Goal: Transaction & Acquisition: Purchase product/service

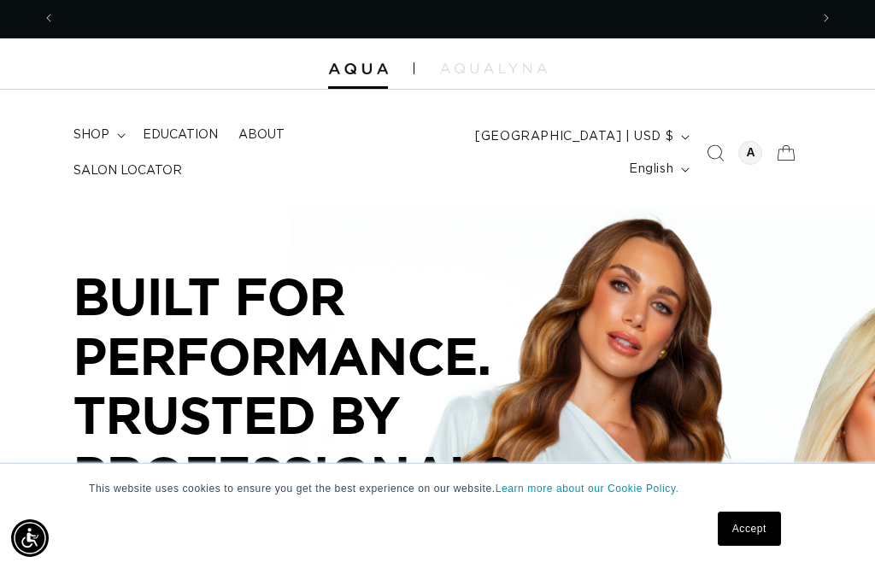
scroll to position [0, 1508]
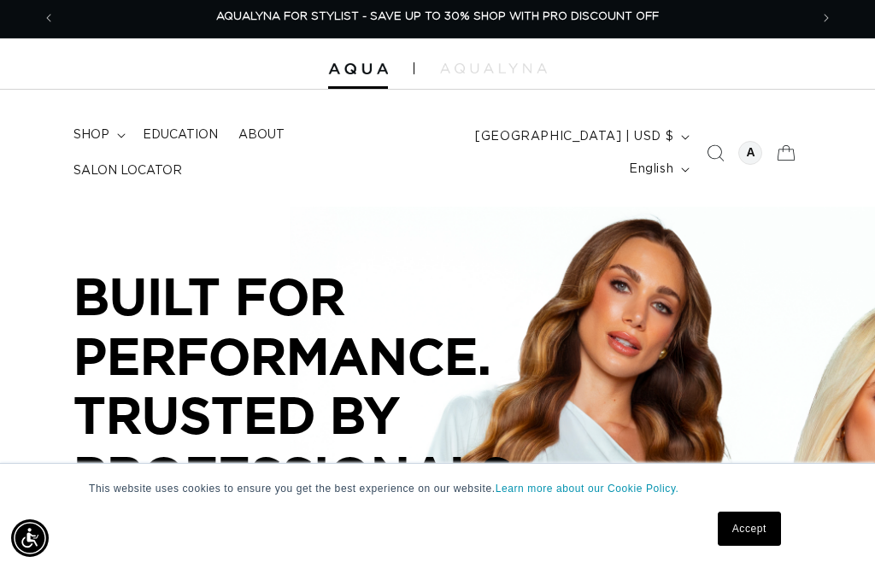
click at [714, 156] on icon "Search" at bounding box center [715, 152] width 17 height 17
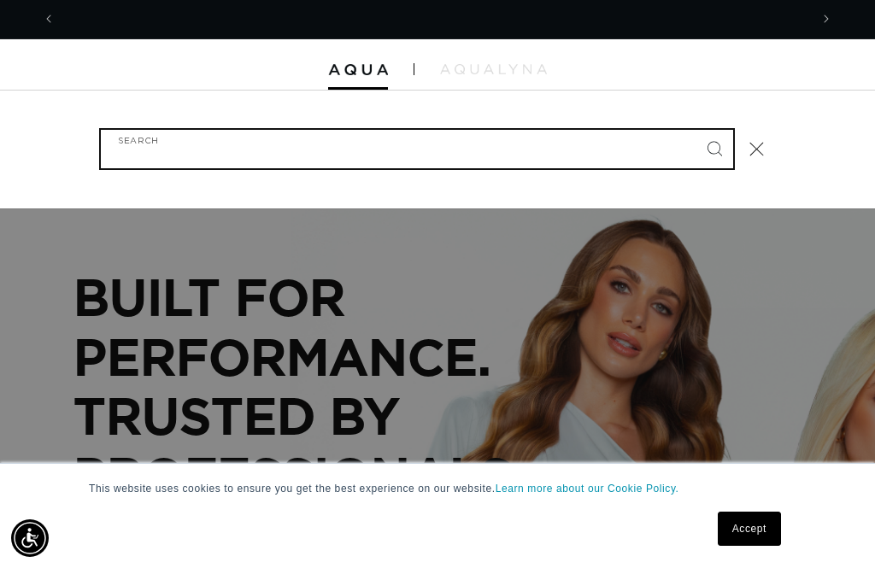
scroll to position [0, 0]
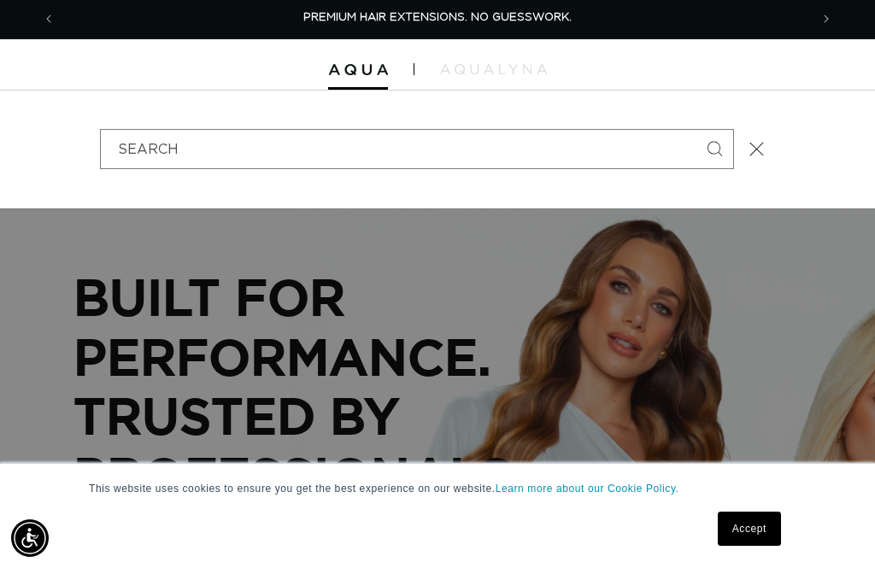
click at [751, 143] on icon "Close" at bounding box center [757, 149] width 15 height 15
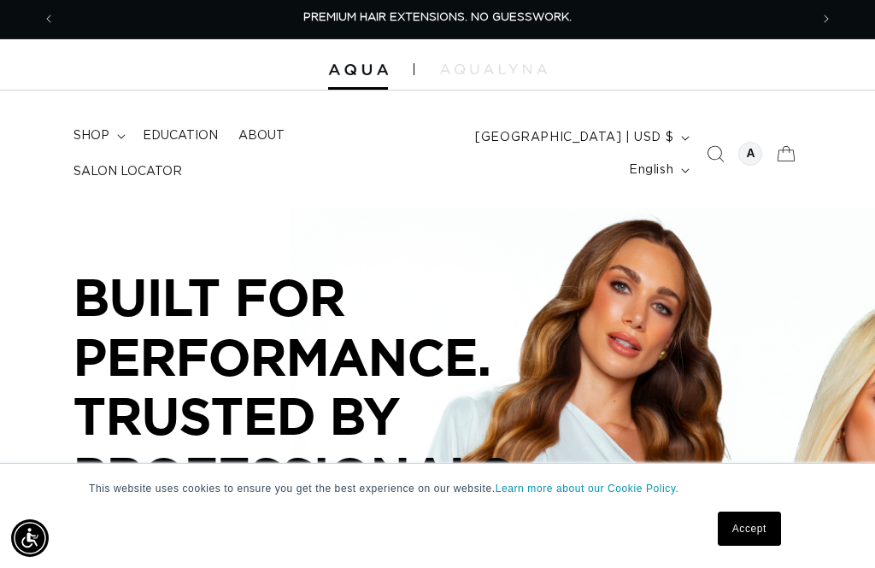
scroll to position [3, 0]
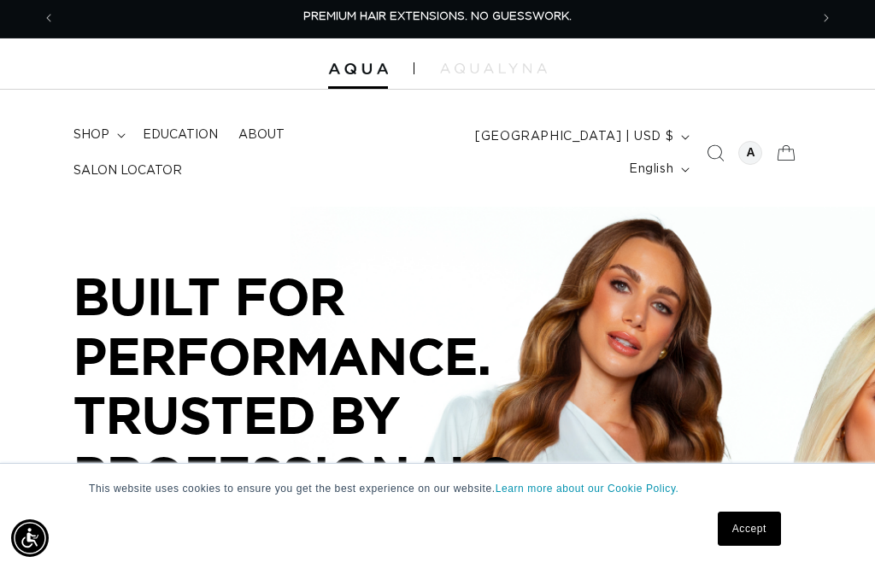
click at [792, 156] on icon at bounding box center [787, 153] width 38 height 38
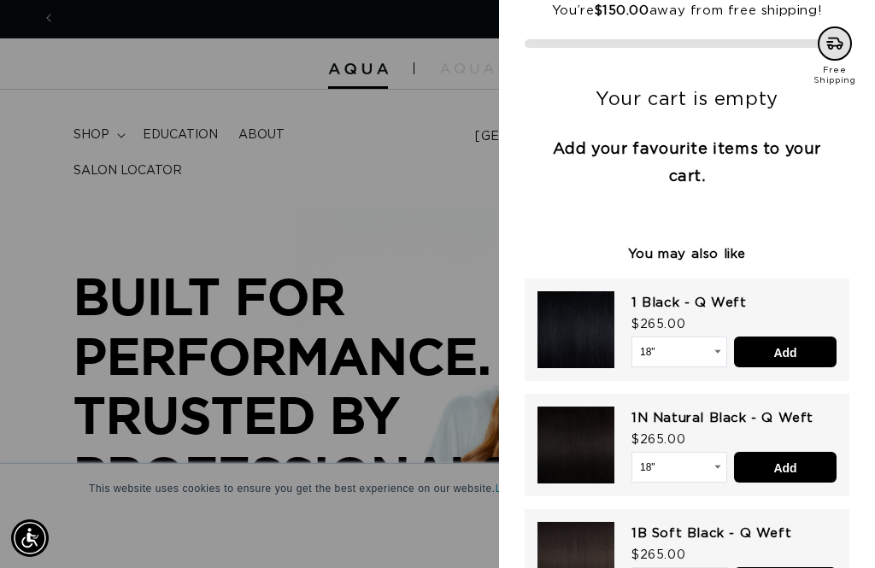
scroll to position [0, 1508]
click at [475, 170] on div at bounding box center [437, 284] width 875 height 568
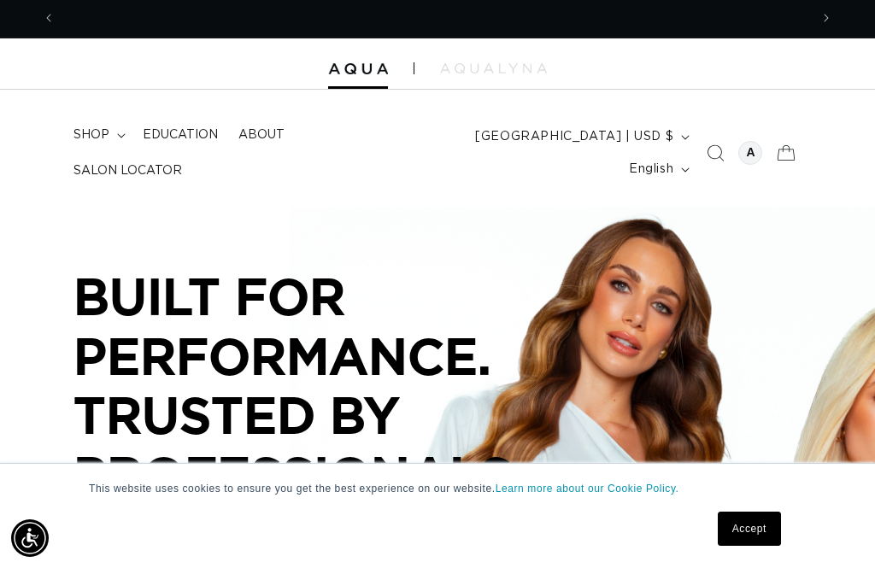
scroll to position [0, 0]
click at [321, 284] on p "BUILT FOR PERFORMANCE. TRUSTED BY PROFESSIONALS." at bounding box center [330, 386] width 513 height 238
click at [709, 150] on icon "Search" at bounding box center [715, 152] width 17 height 17
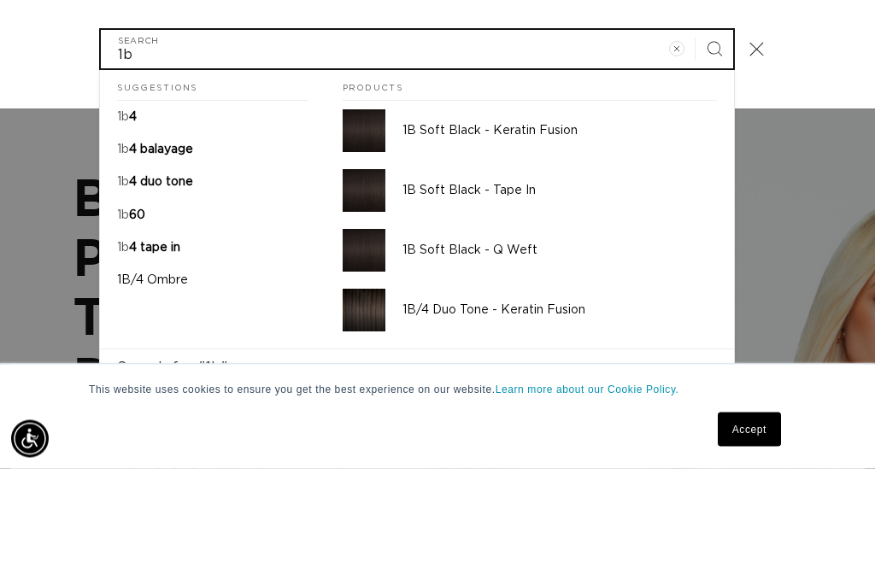
type input "1b"
click at [714, 130] on button "Search" at bounding box center [715, 149] width 38 height 38
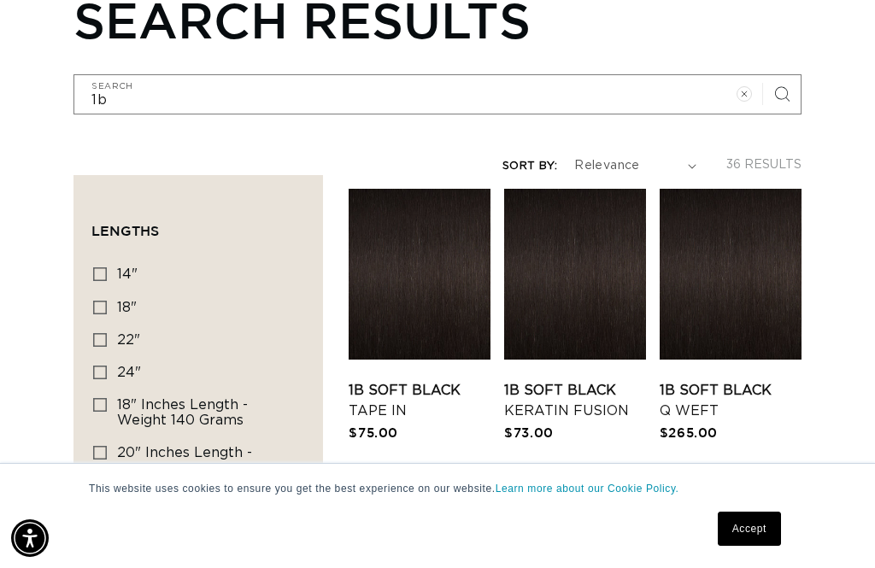
click at [758, 380] on link "1B Soft Black Q Weft" at bounding box center [731, 400] width 142 height 41
click at [709, 398] on link "1B Soft Black Q Weft" at bounding box center [731, 400] width 142 height 41
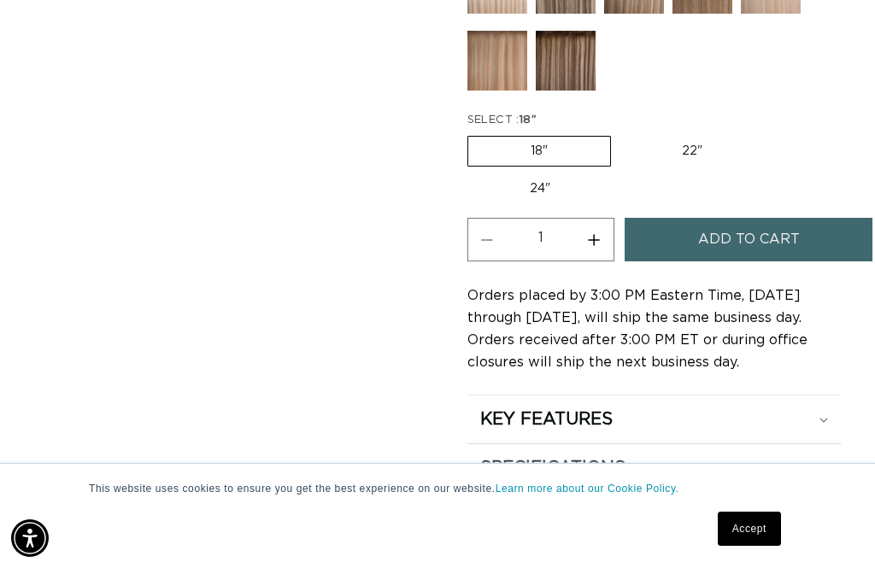
scroll to position [968, 0]
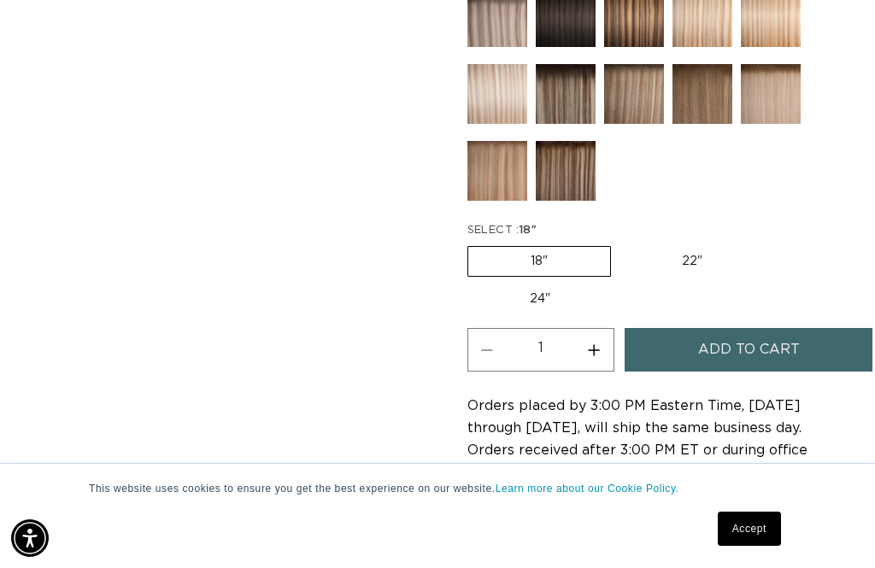
click at [699, 272] on label "22" Variant sold out or unavailable" at bounding box center [692, 261] width 145 height 29
click at [621, 244] on input "22" Variant sold out or unavailable" at bounding box center [620, 243] width 1 height 1
radio input "true"
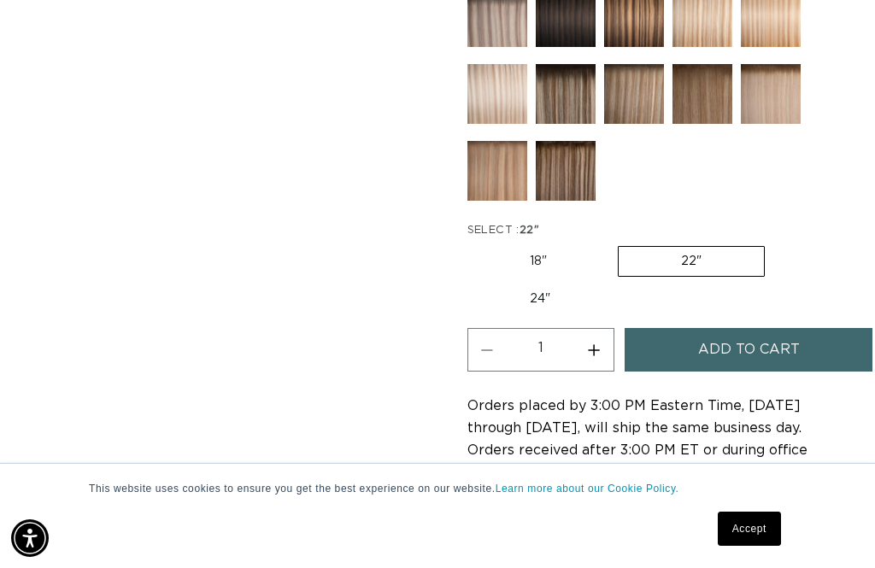
scroll to position [0, 754]
click at [795, 365] on span "Add to cart" at bounding box center [749, 350] width 102 height 44
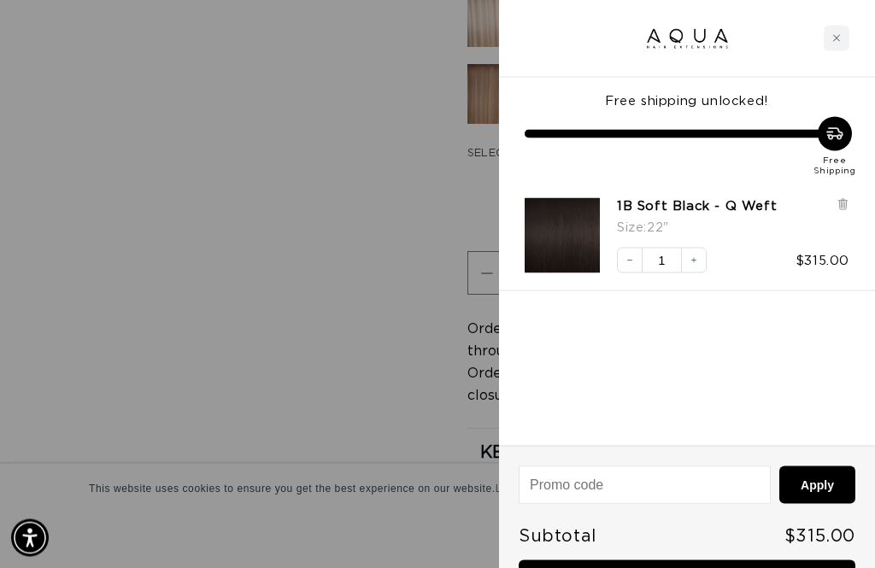
scroll to position [1044, 0]
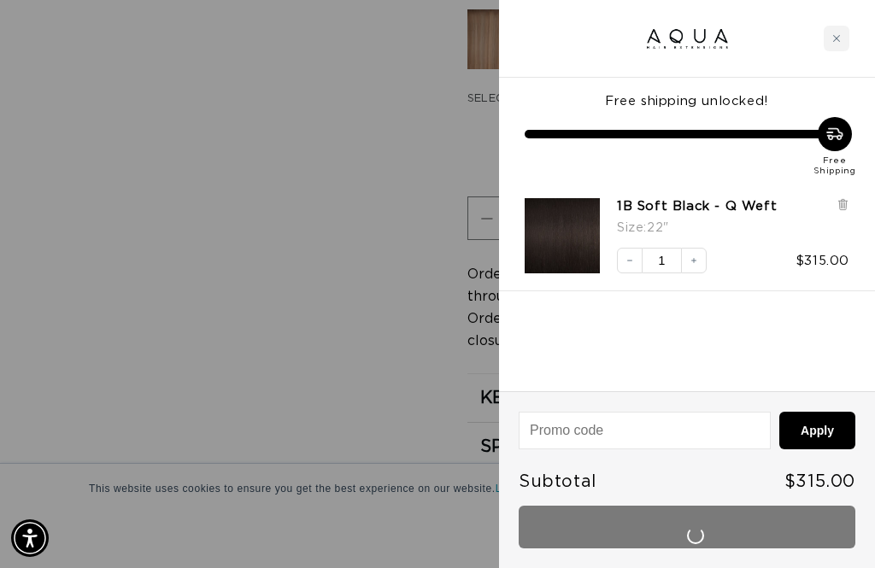
scroll to position [0, 1508]
